Goal: Find specific page/section: Find specific page/section

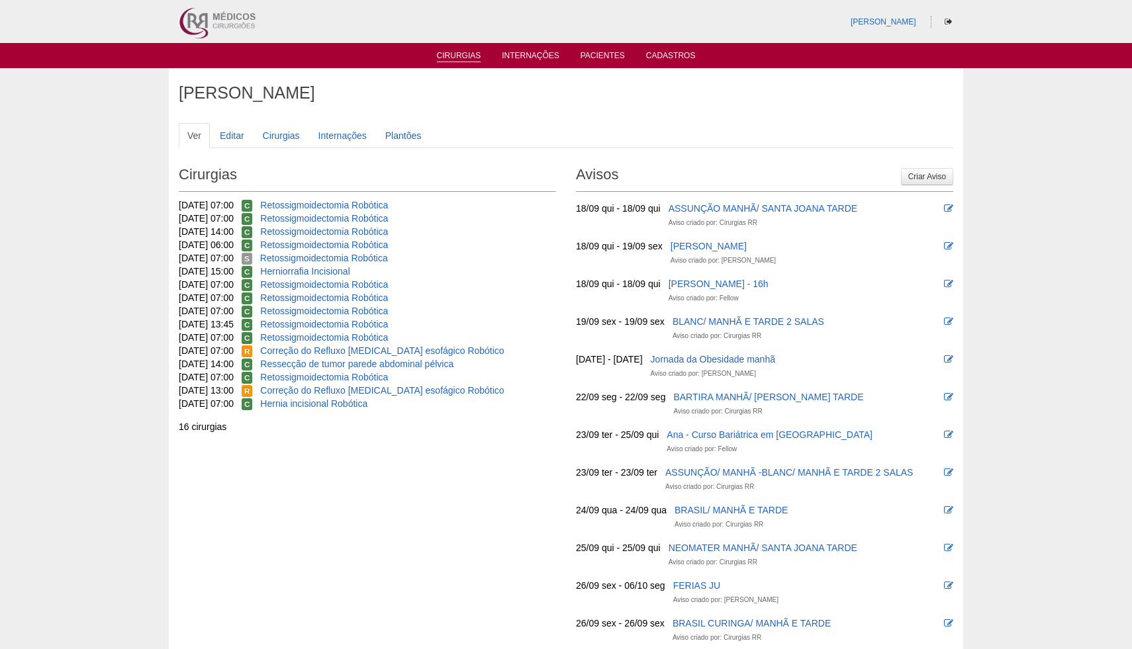
click at [469, 57] on link "Cirurgias" at bounding box center [459, 56] width 44 height 11
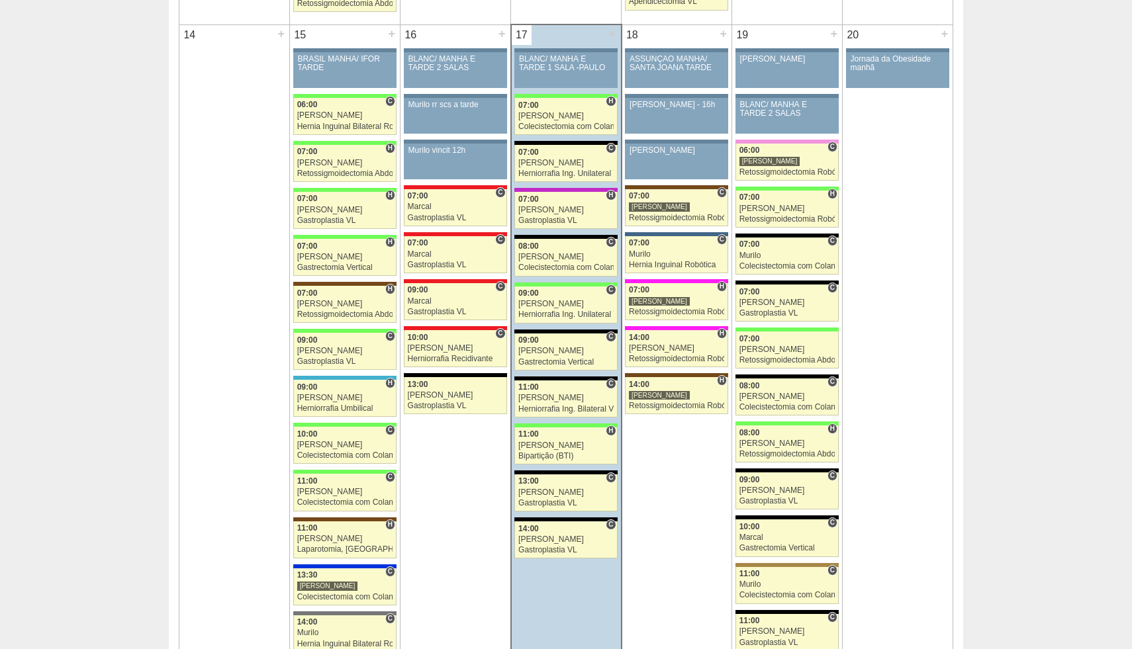
scroll to position [1304, 0]
click at [688, 218] on div "Retossigmoidectomia Robótica" at bounding box center [676, 217] width 95 height 9
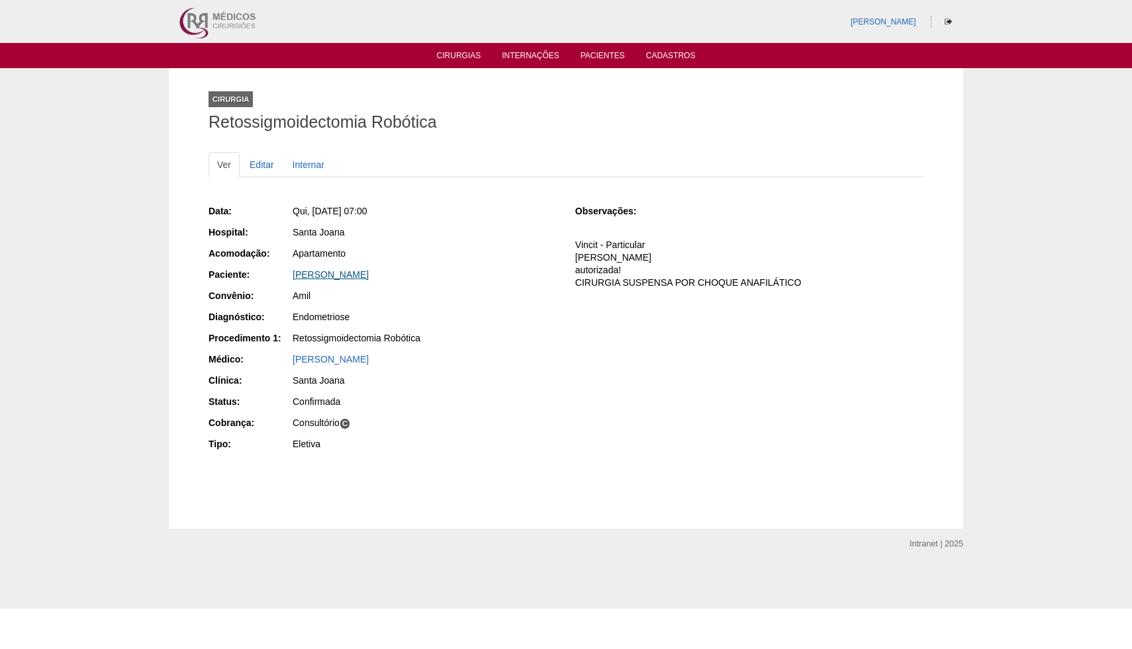
click at [329, 277] on link "MARIA ISABEL RODRIGUES SANO" at bounding box center [330, 274] width 76 height 11
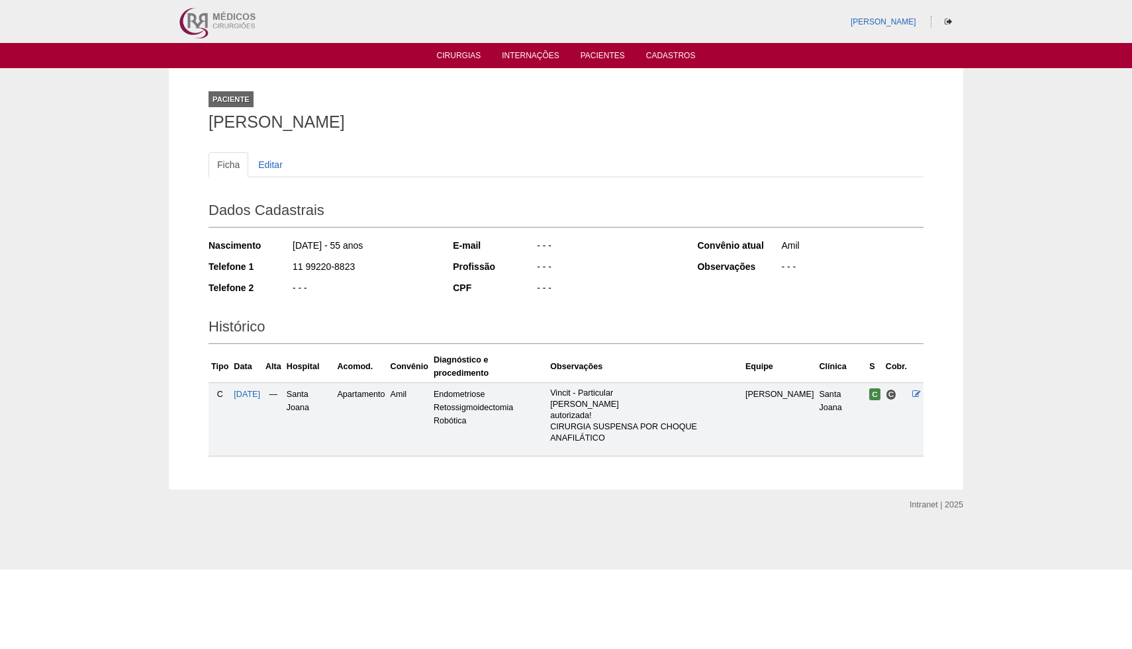
drag, startPoint x: 208, startPoint y: 124, endPoint x: 519, endPoint y: 117, distance: 311.1
click at [519, 117] on h1 "MARIA ISABEL RODRIGUES SANO" at bounding box center [565, 122] width 715 height 17
copy h1 "MARIA ISABEL RODRIGUES SANO"
click at [489, 118] on h1 "MARIA ISABEL RODRIGUES SANO" at bounding box center [565, 122] width 715 height 17
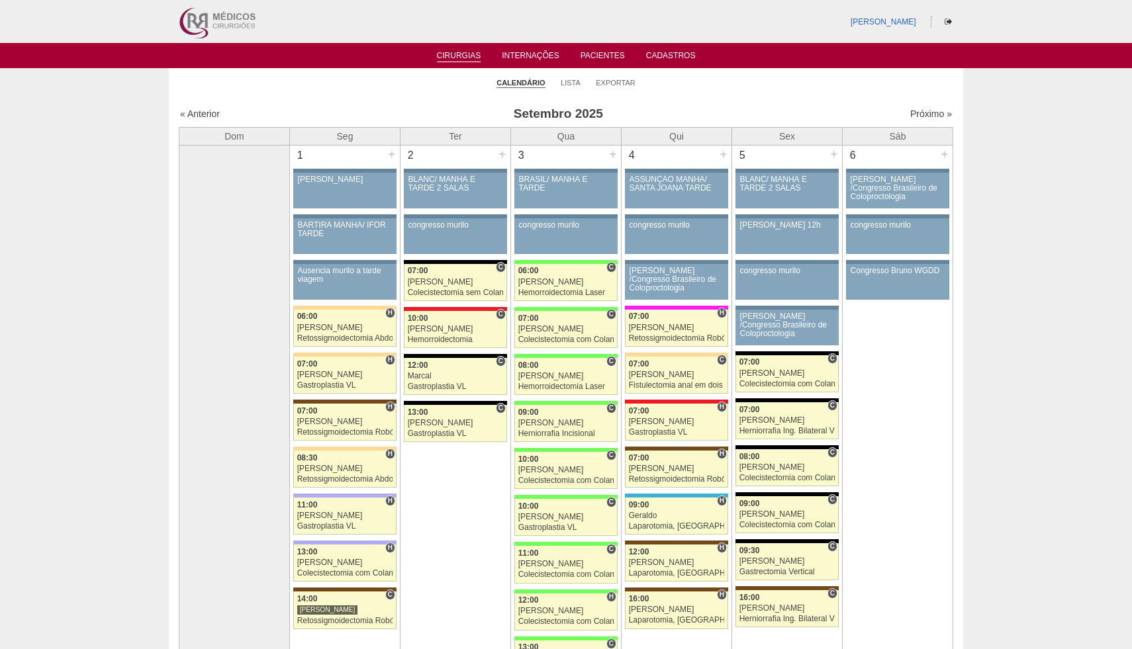
scroll to position [1304, 0]
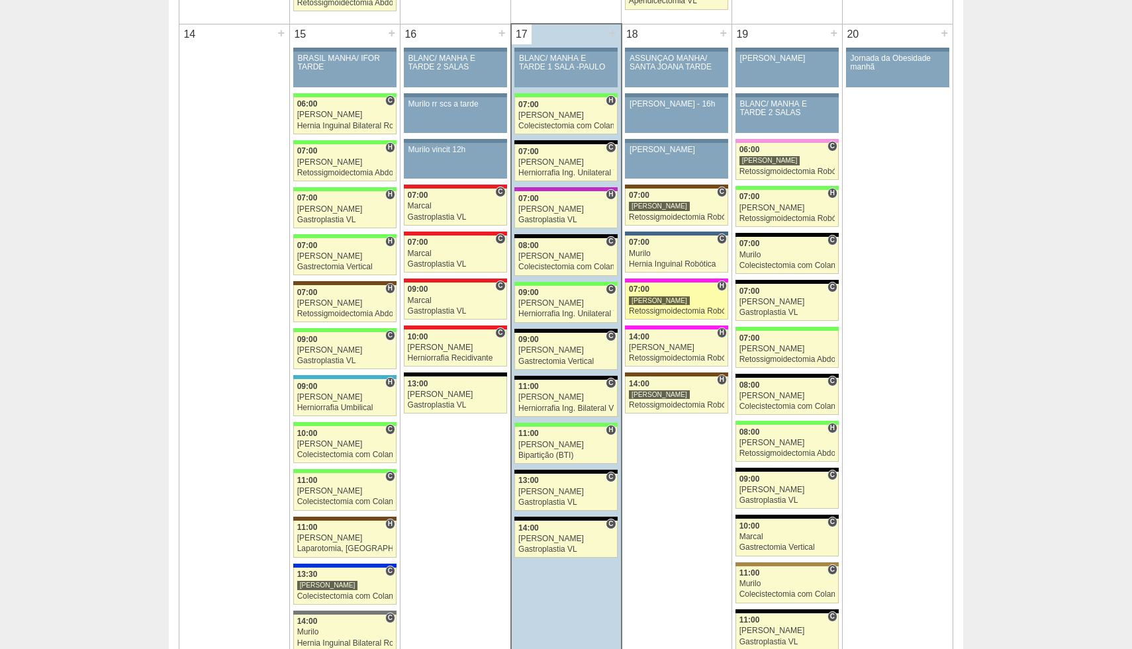
click at [675, 312] on div "Retossigmoidectomia Robótica" at bounding box center [676, 311] width 95 height 9
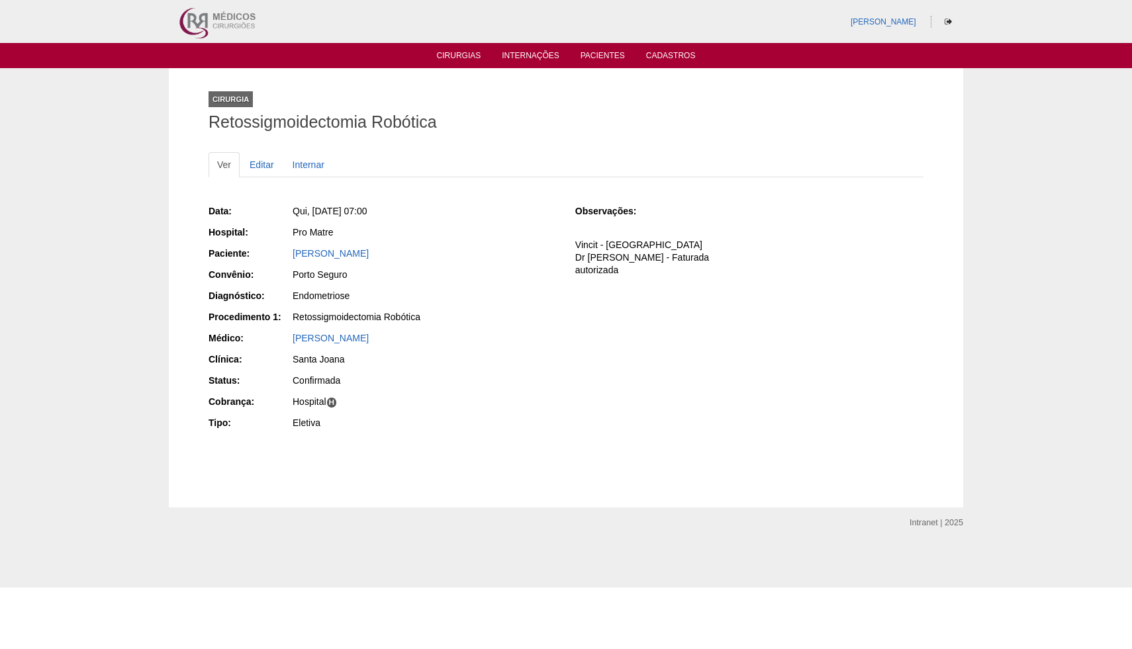
click at [339, 259] on div "[PERSON_NAME]" at bounding box center [424, 253] width 264 height 13
click at [339, 250] on link "[PERSON_NAME]" at bounding box center [330, 253] width 76 height 11
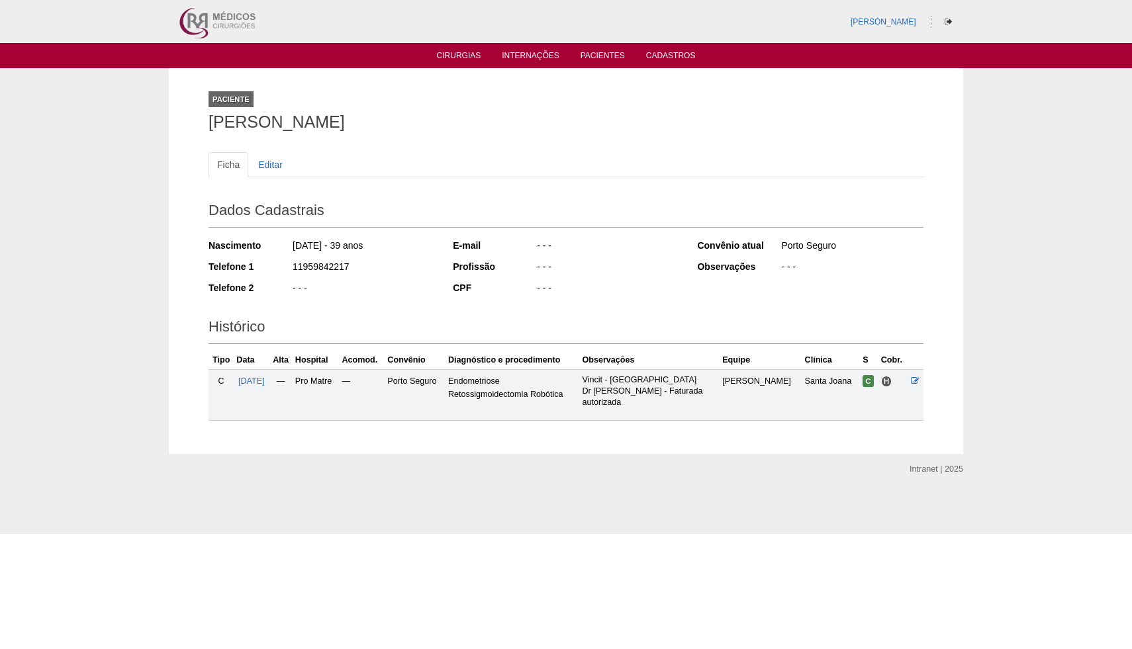
drag, startPoint x: 208, startPoint y: 119, endPoint x: 429, endPoint y: 114, distance: 220.4
click at [429, 114] on h1 "[PERSON_NAME]" at bounding box center [565, 122] width 715 height 17
copy h1 "[PERSON_NAME]"
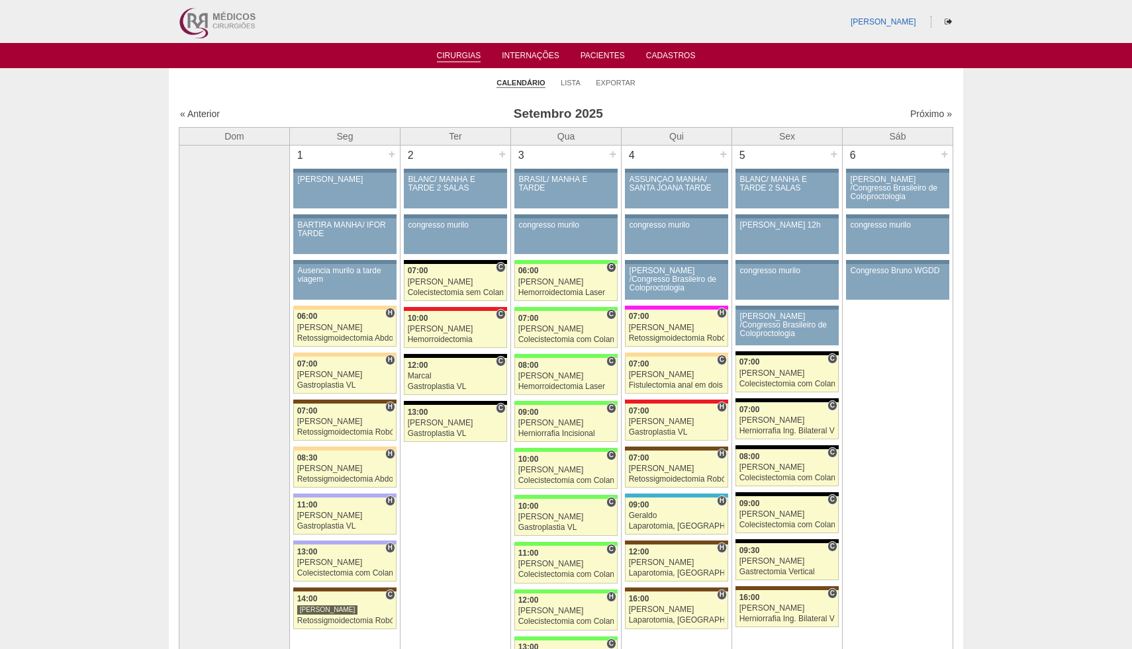
scroll to position [1304, 0]
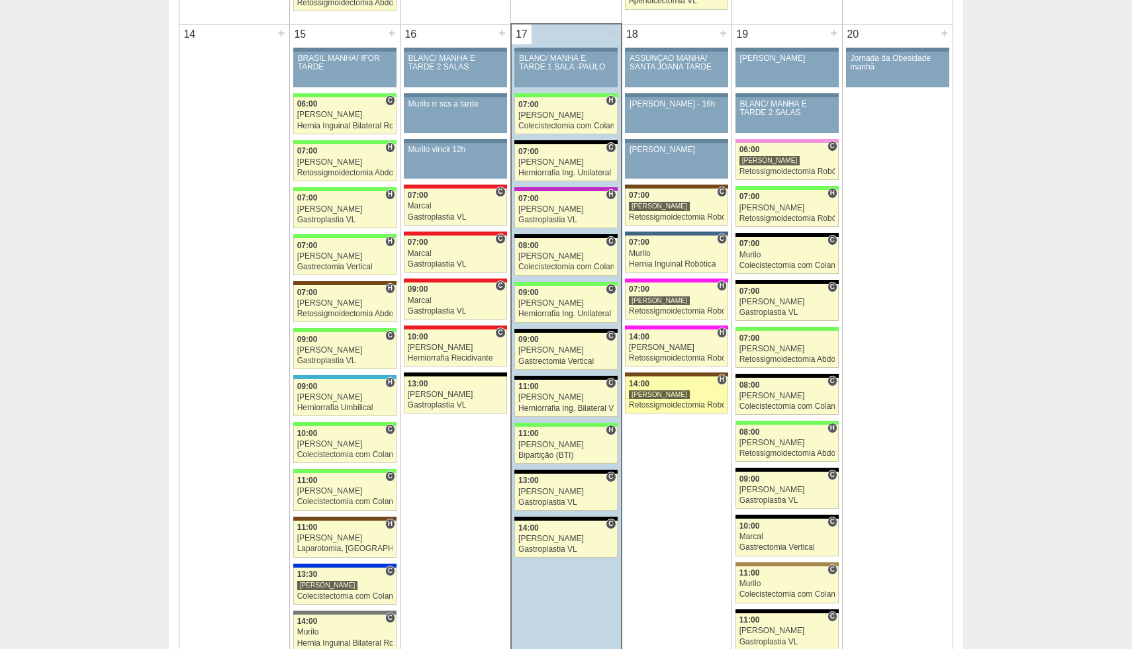
click at [676, 403] on div "Retossigmoidectomia Robótica" at bounding box center [676, 405] width 95 height 9
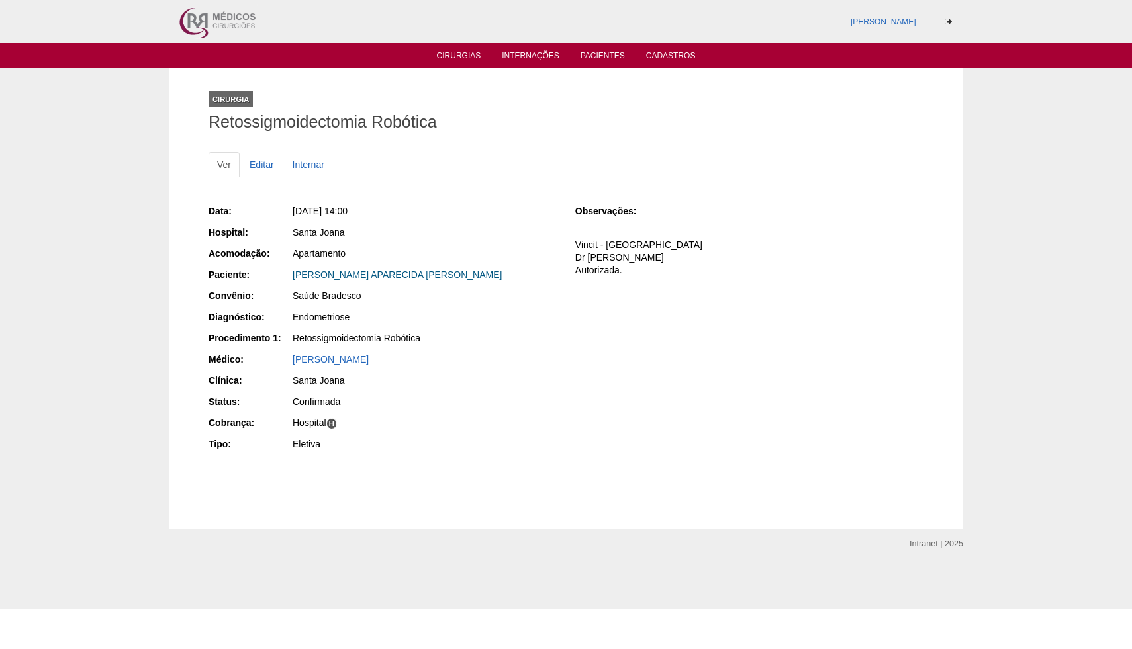
click at [396, 274] on link "[PERSON_NAME] APARECIDA [PERSON_NAME]" at bounding box center [396, 274] width 209 height 11
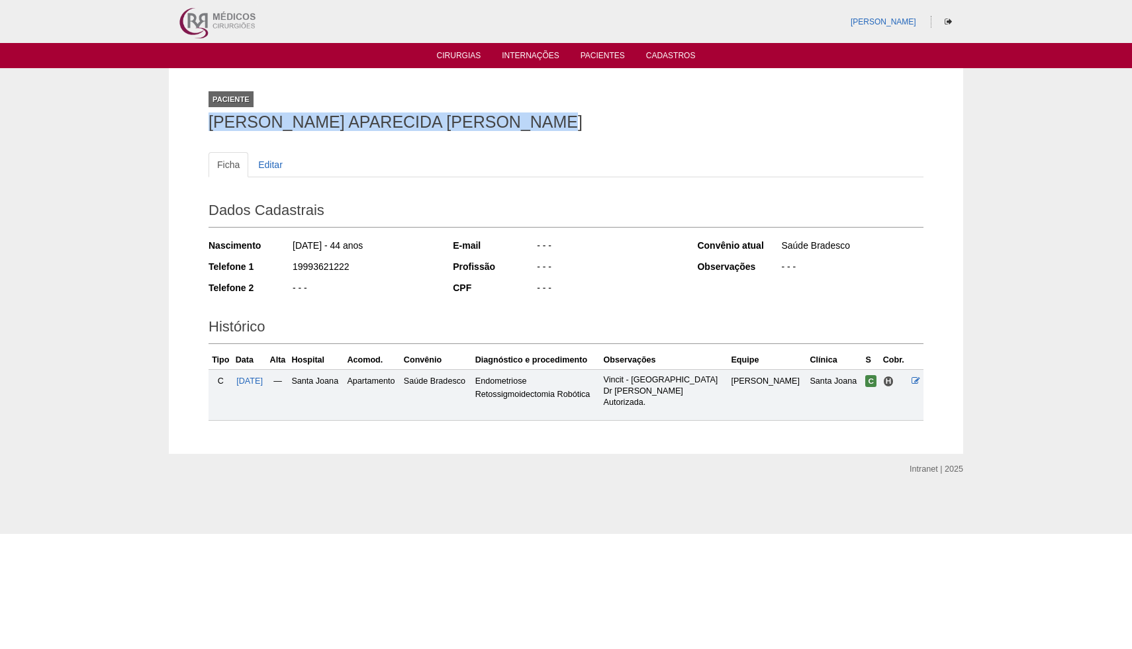
drag, startPoint x: 210, startPoint y: 123, endPoint x: 553, endPoint y: 122, distance: 342.8
click at [553, 122] on h1 "VIVIANE APARECIDA RONCALIO OLIVEIRA" at bounding box center [565, 122] width 715 height 17
copy h1 "VIVIANE APARECIDA RONCALIO OLIVEIRA"
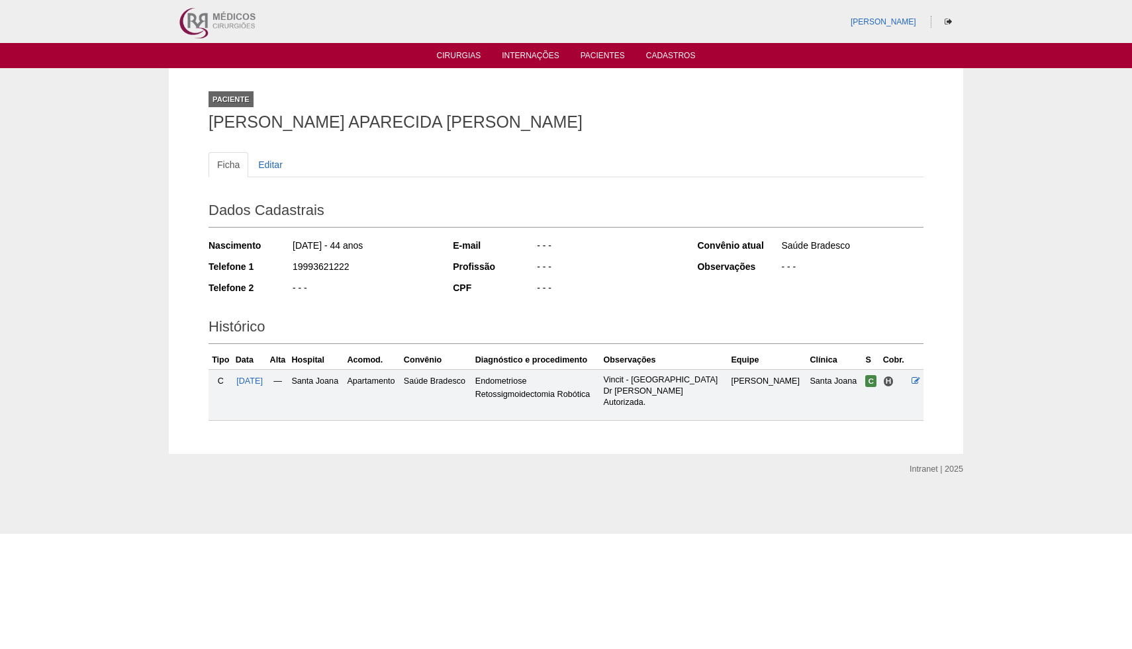
click at [347, 83] on div "Paciente VIVIANE APARECIDA RONCALIO OLIVEIRA" at bounding box center [565, 108] width 715 height 61
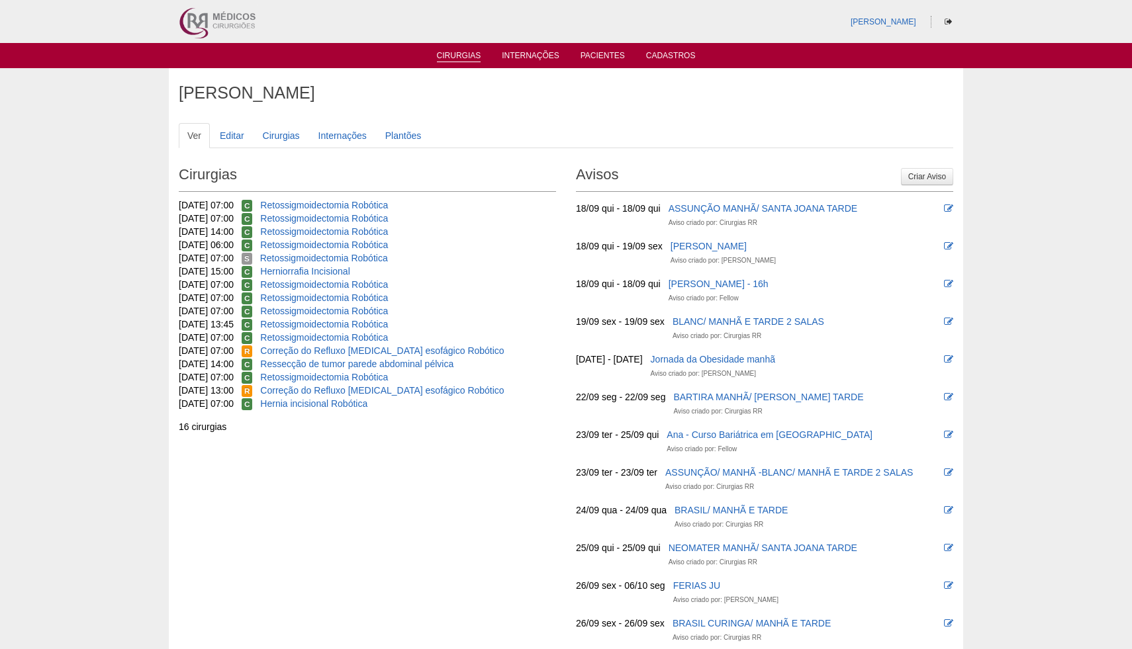
click at [469, 60] on link "Cirurgias" at bounding box center [459, 56] width 44 height 11
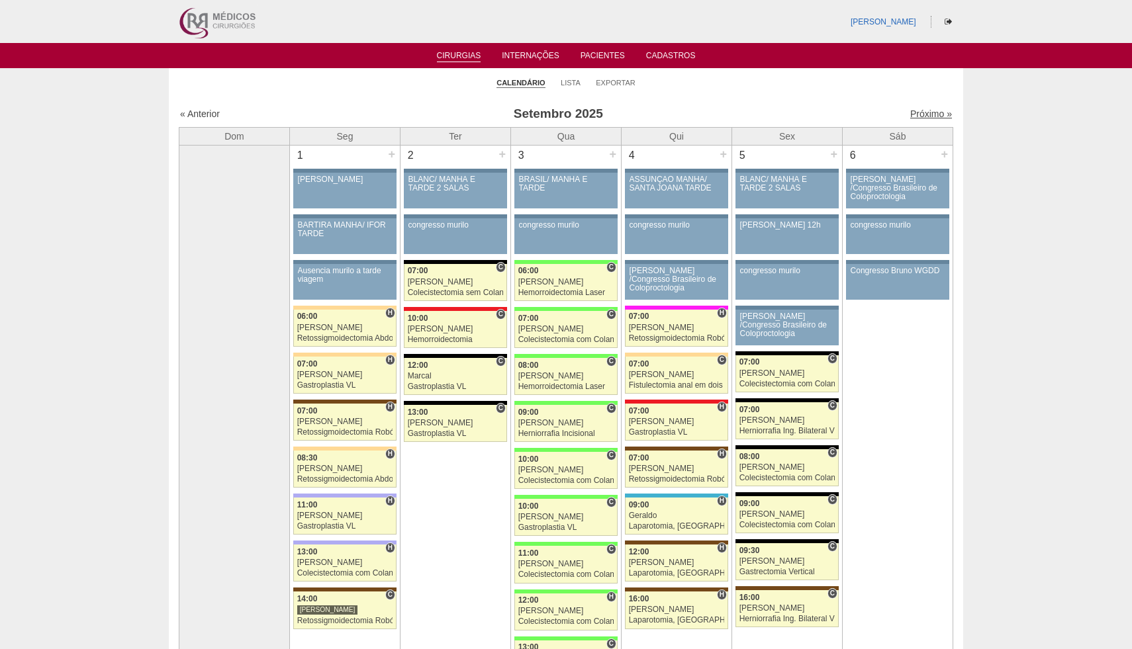
click at [928, 115] on link "Próximo »" at bounding box center [931, 114] width 42 height 11
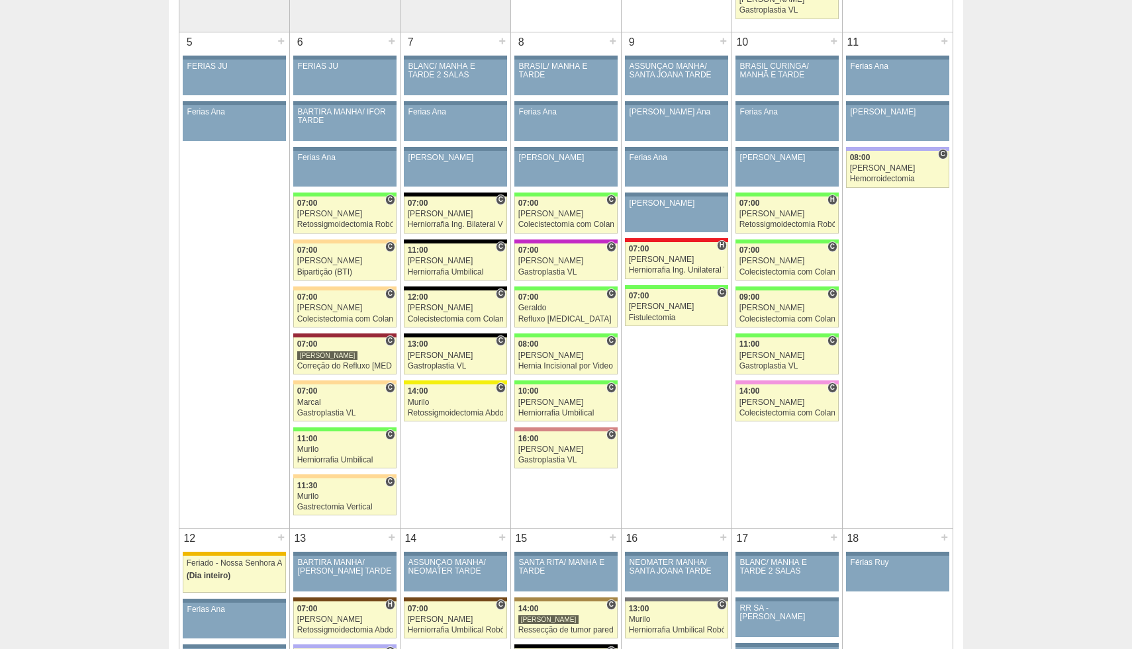
scroll to position [664, 0]
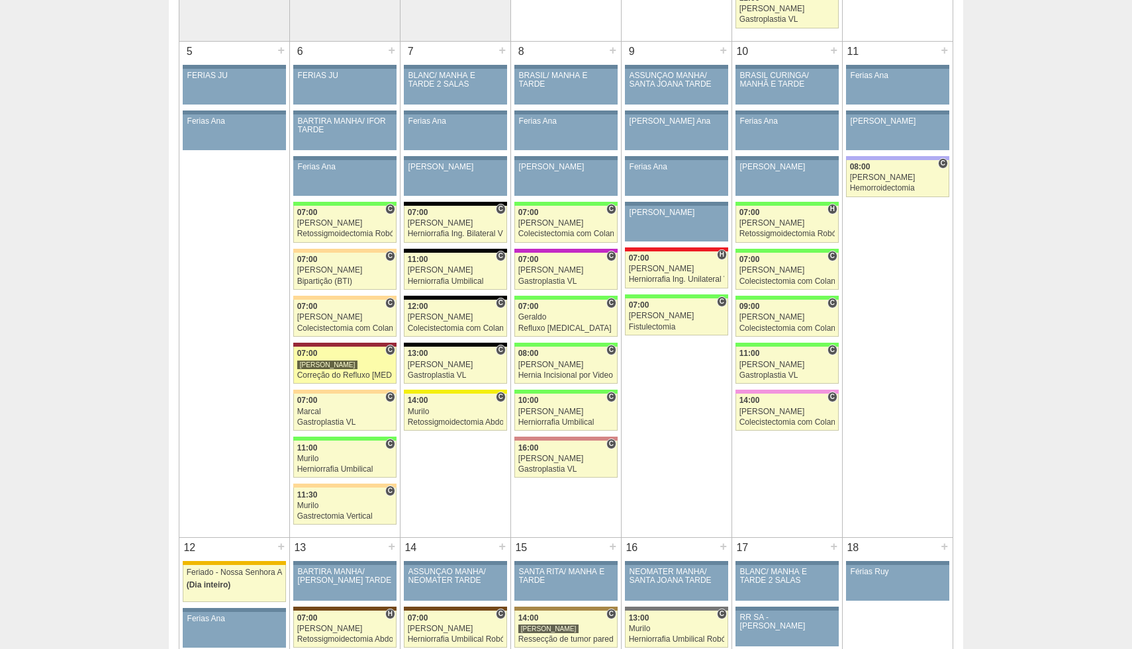
click at [361, 371] on div "Correção do Refluxo [MEDICAL_DATA] esofágico Robótico" at bounding box center [345, 375] width 96 height 9
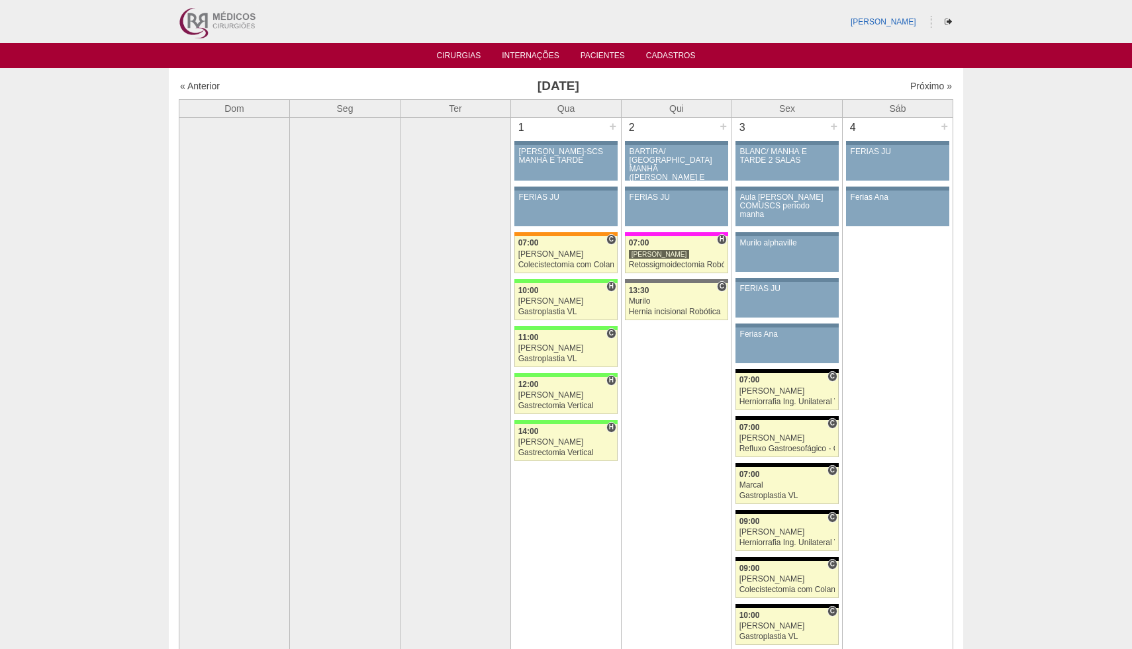
scroll to position [664, 0]
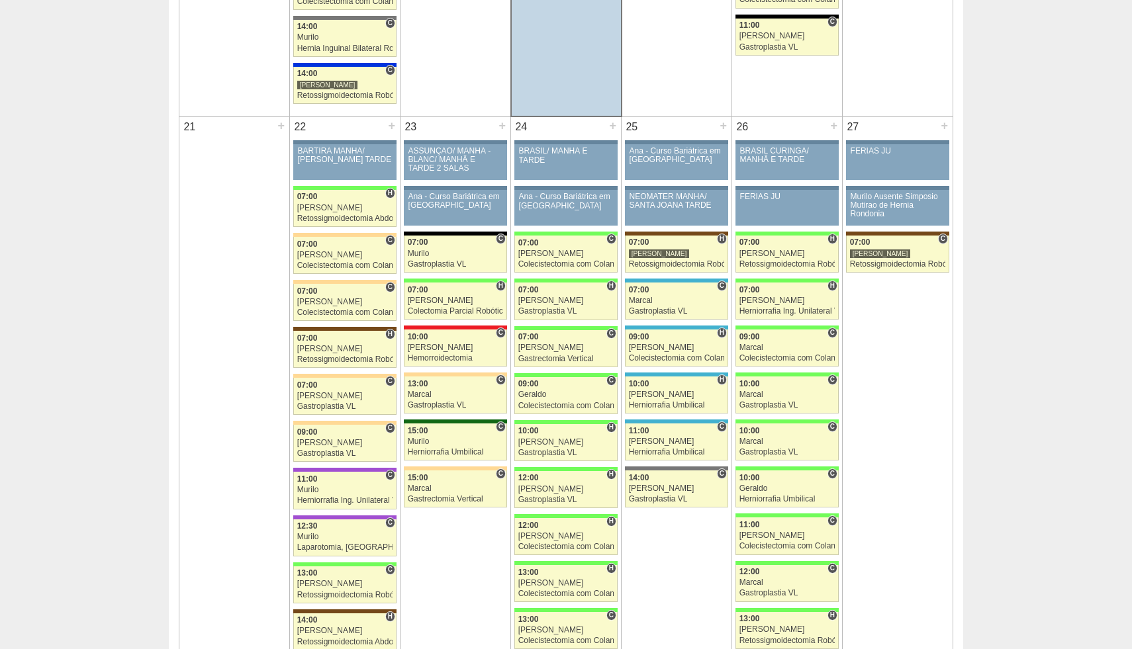
scroll to position [1900, 0]
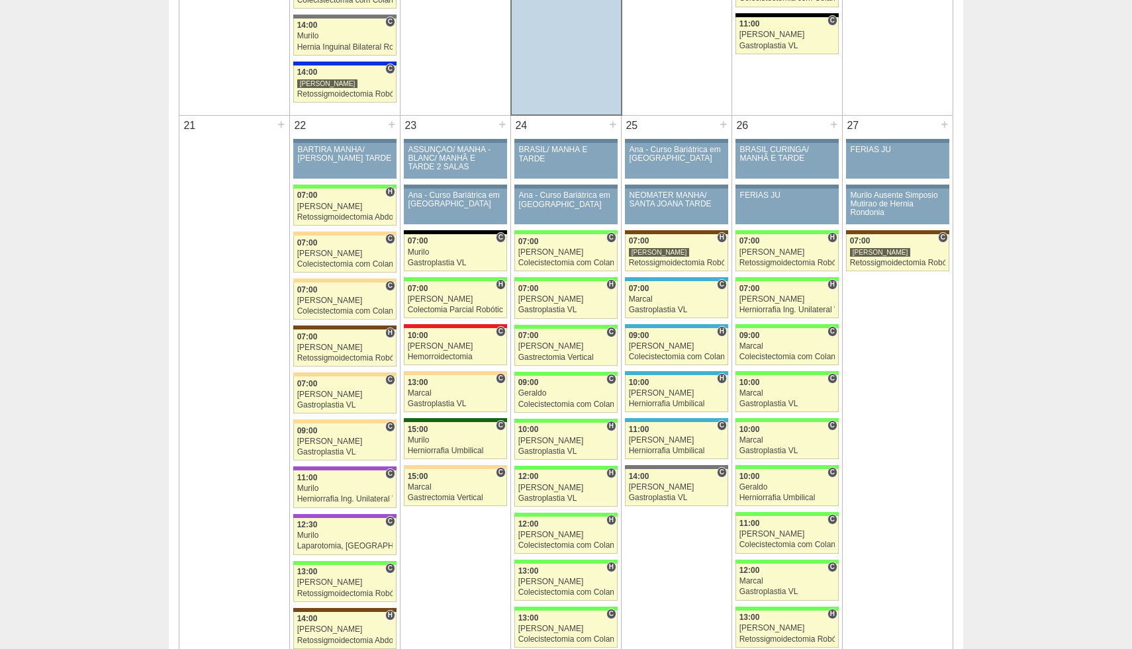
click at [174, 180] on div "Cirurgias « Anterior [DATE] Próximo » Dom Seg Ter Qua Qui Sex Sáb 1" at bounding box center [566, 56] width 794 height 3721
